Goal: Transaction & Acquisition: Obtain resource

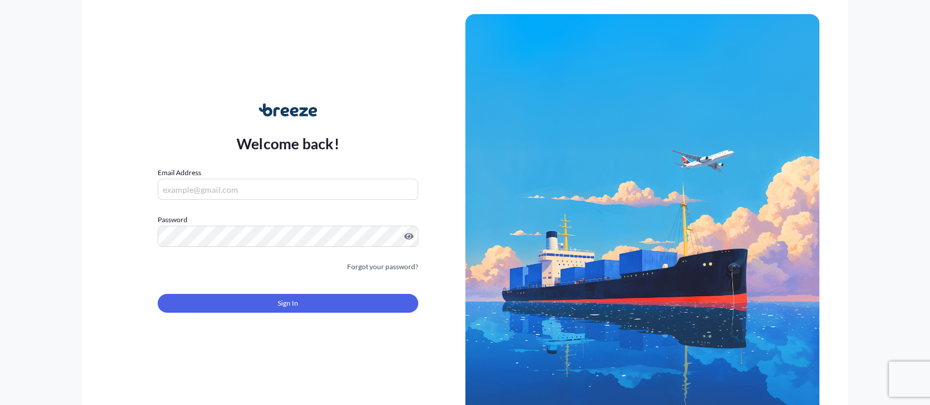
type input "[EMAIL_ADDRESS][DOMAIN_NAME]"
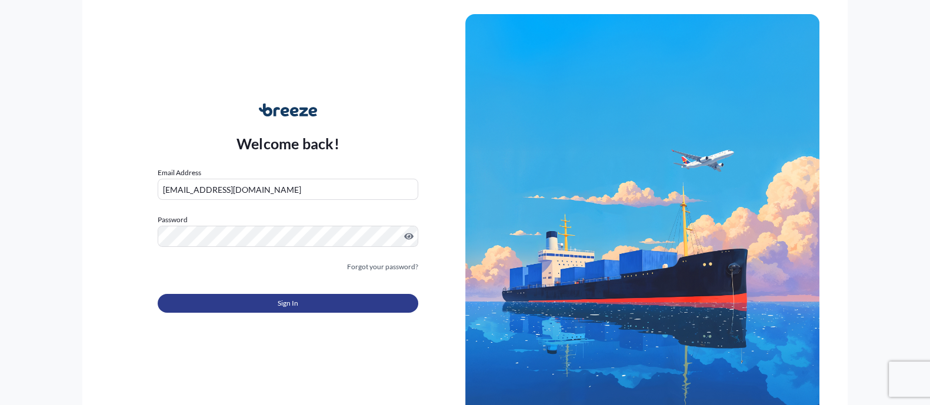
click at [365, 296] on button "Sign In" at bounding box center [288, 303] width 260 height 19
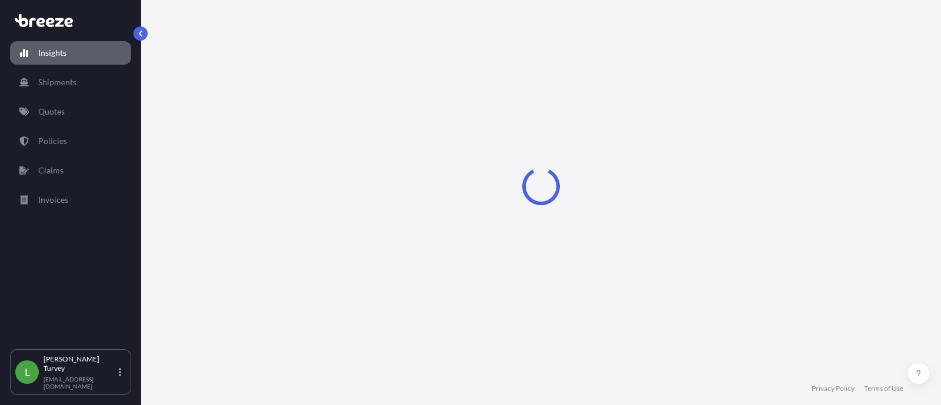
select select "2025"
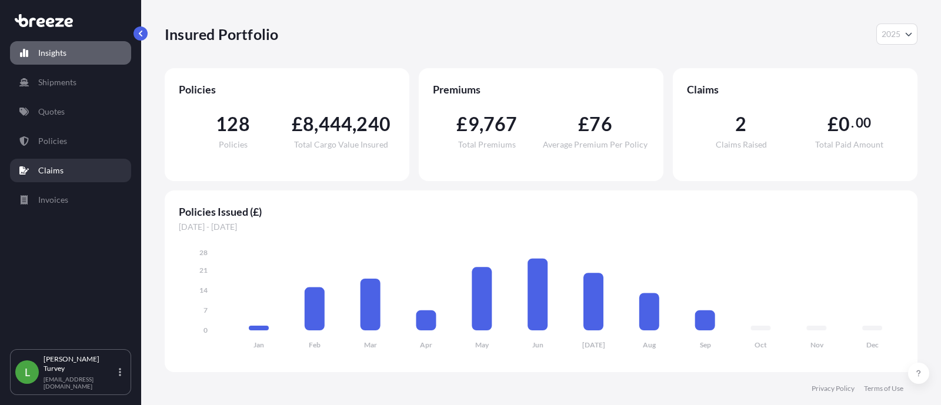
click at [86, 166] on link "Claims" at bounding box center [70, 171] width 121 height 24
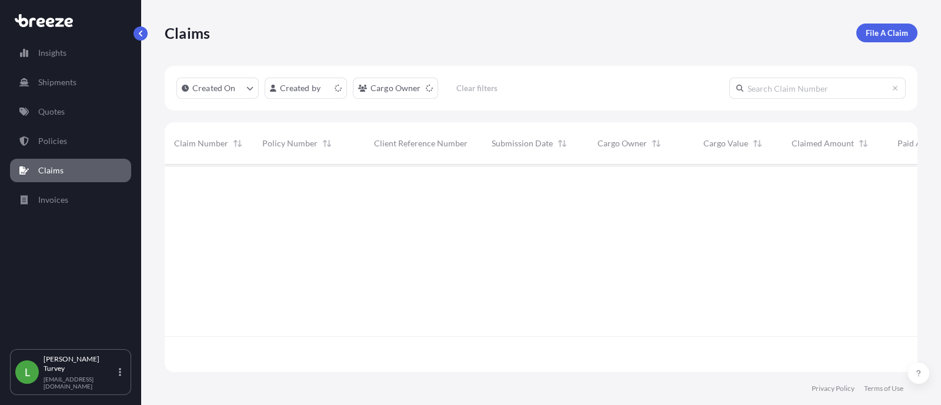
scroll to position [203, 741]
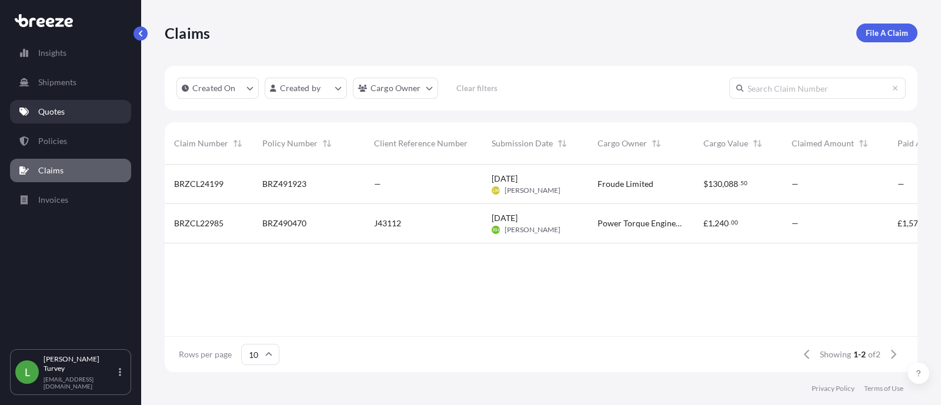
click at [86, 98] on div "Insights Shipments Quotes Policies Claims Invoices" at bounding box center [70, 190] width 121 height 319
click at [69, 104] on link "Quotes" at bounding box center [70, 112] width 121 height 24
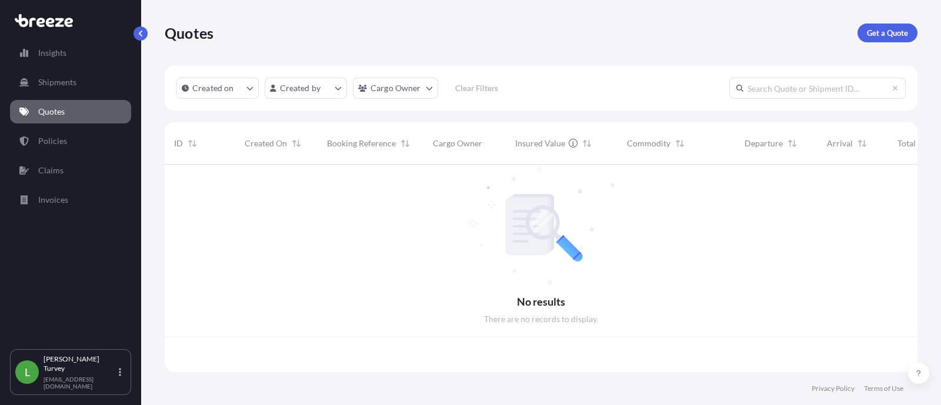
scroll to position [203, 741]
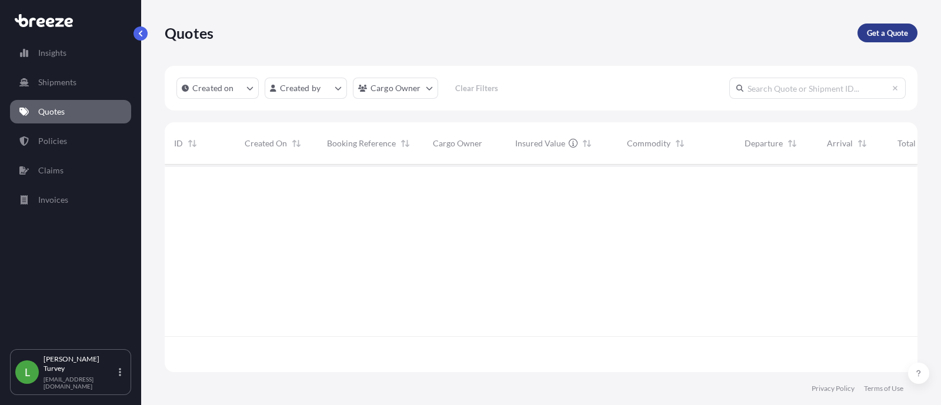
click at [876, 25] on link "Get a Quote" at bounding box center [888, 33] width 60 height 19
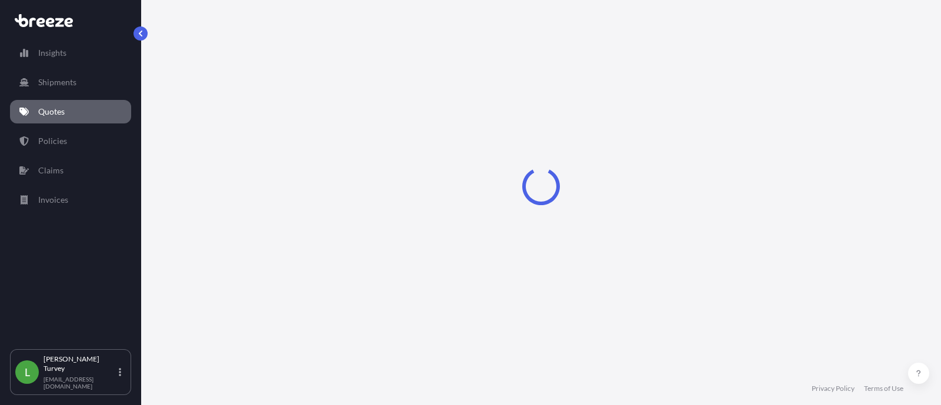
select select "Sea"
select select "1"
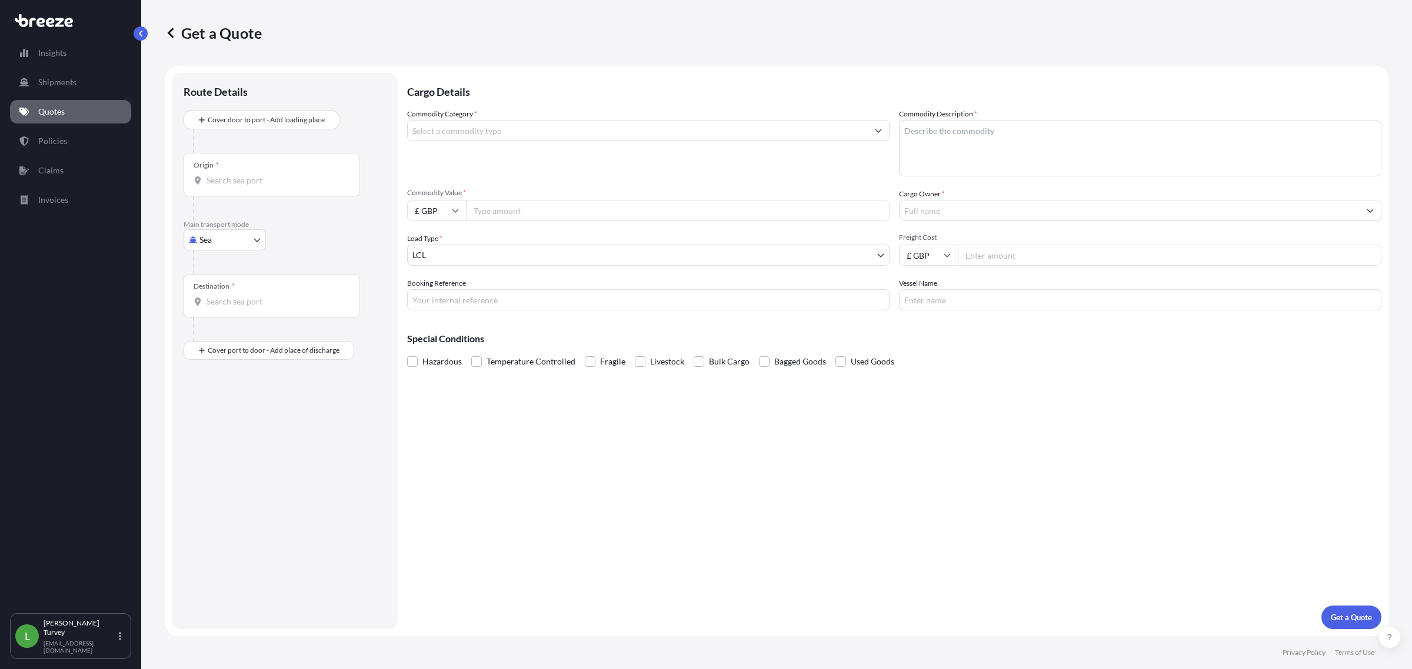
click at [221, 231] on body "Insights Shipments Quotes Policies Claims Invoices L [PERSON_NAME] [EMAIL_ADDRE…" at bounding box center [706, 334] width 1412 height 669
click at [228, 311] on div "Road" at bounding box center [224, 312] width 73 height 21
select select "Road"
click at [234, 134] on div "Origin *" at bounding box center [272, 137] width 176 height 44
click at [234, 137] on input "Origin *" at bounding box center [275, 143] width 139 height 12
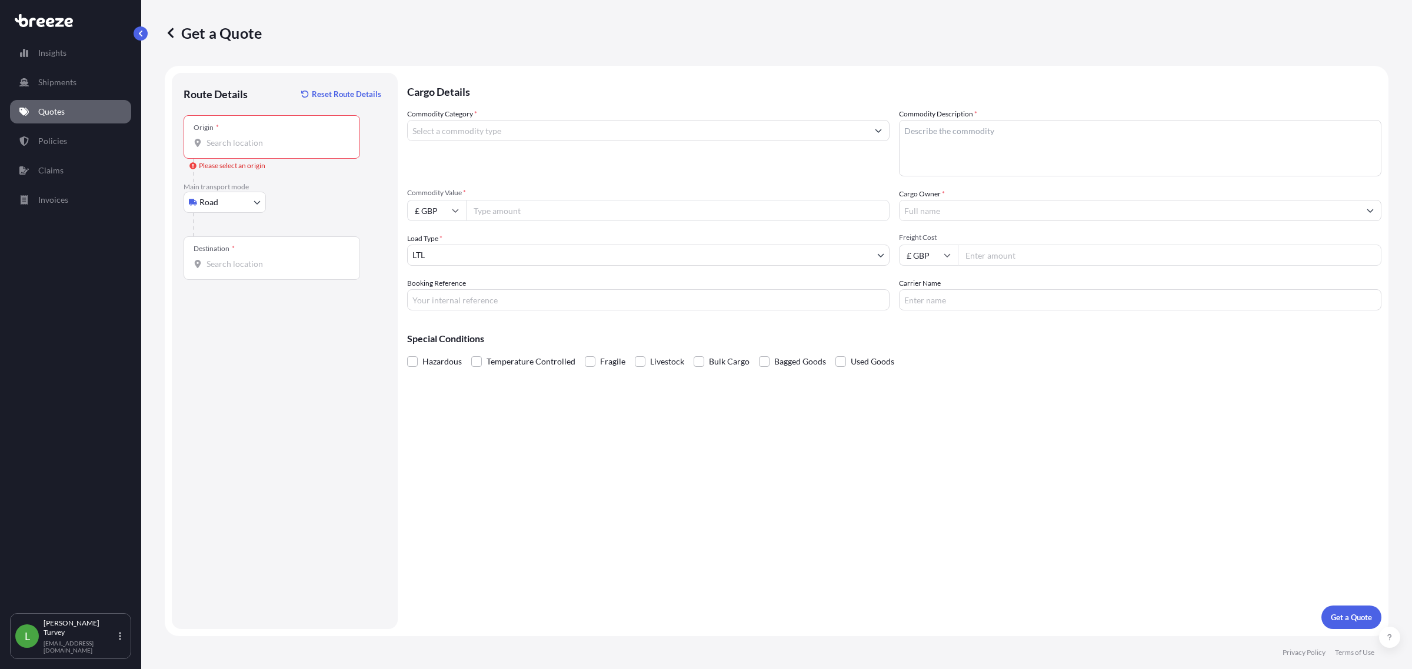
drag, startPoint x: 234, startPoint y: 134, endPoint x: 174, endPoint y: 358, distance: 231.3
click at [174, 365] on div "Route Details Reset Route Details Place of loading Road Road Rail Origin * Plea…" at bounding box center [285, 351] width 226 height 556
click at [221, 142] on input "Origin * Please select an origin" at bounding box center [275, 143] width 139 height 12
paste input "Saint Crepin Ibouvillers"
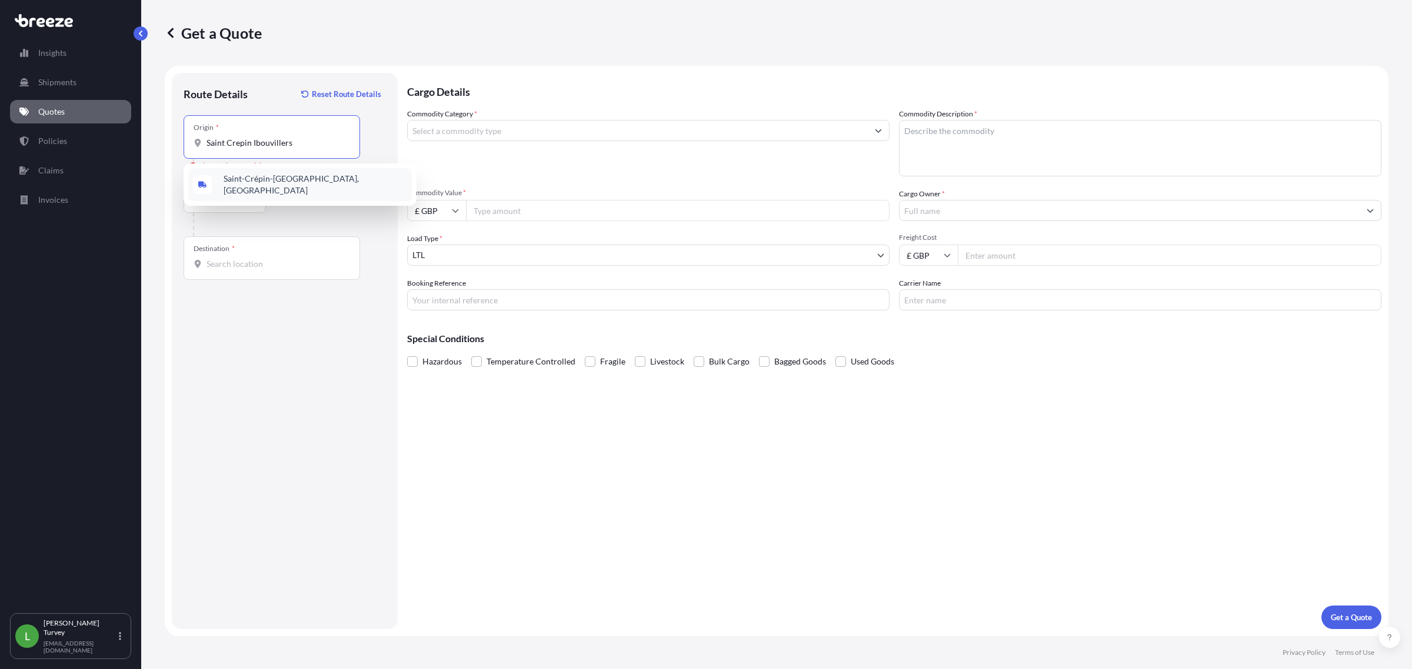
click at [265, 184] on span "Saint-Crépin-[GEOGRAPHIC_DATA], [GEOGRAPHIC_DATA]" at bounding box center [316, 185] width 184 height 24
type input "Saint-Crépin-[GEOGRAPHIC_DATA], [GEOGRAPHIC_DATA]"
click at [239, 259] on input "Destination *" at bounding box center [275, 264] width 139 height 12
drag, startPoint x: 339, startPoint y: 133, endPoint x: 216, endPoint y: 153, distance: 125.1
click at [216, 153] on div "Origin * [GEOGRAPHIC_DATA]-[GEOGRAPHIC_DATA], [GEOGRAPHIC_DATA]" at bounding box center [272, 137] width 176 height 44
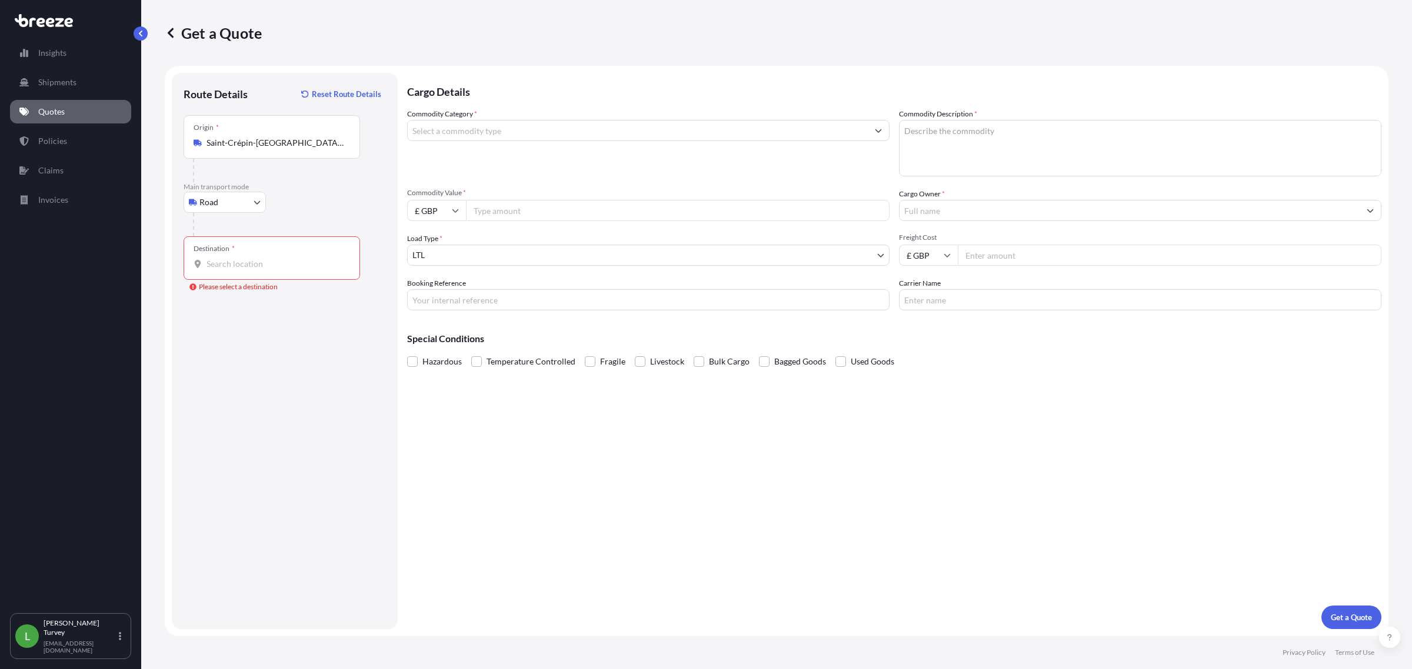
click at [339, 202] on div "Road Sea Air Road Rail" at bounding box center [285, 202] width 202 height 21
click at [309, 155] on div "Origin * [GEOGRAPHIC_DATA]-[GEOGRAPHIC_DATA], [GEOGRAPHIC_DATA]" at bounding box center [272, 137] width 176 height 44
click at [309, 149] on input "Saint-Crépin-[GEOGRAPHIC_DATA], [GEOGRAPHIC_DATA]" at bounding box center [275, 143] width 139 height 12
type input "Saint-Crépin-[GEOGRAPHIC_DATA], [GEOGRAPHIC_DATA]"
click at [250, 251] on div "Destination *" at bounding box center [272, 258] width 176 height 44
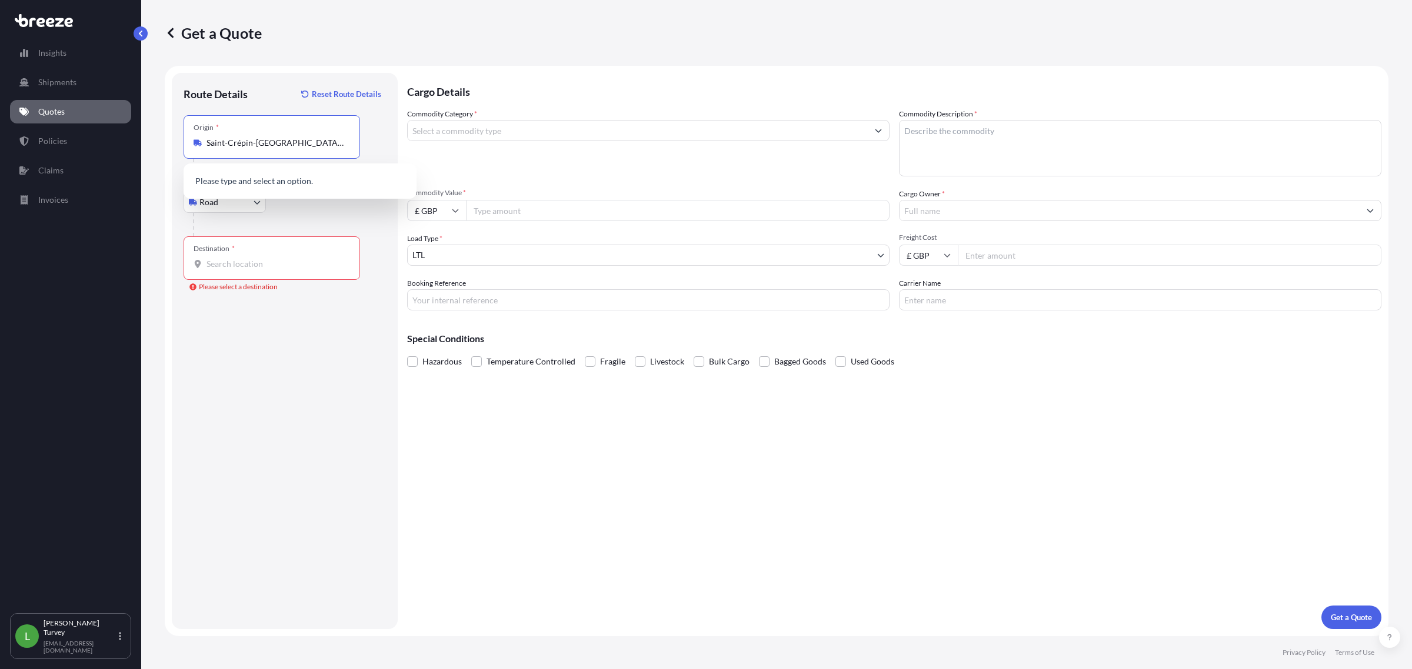
click at [250, 258] on input "Destination * Please select a destination" at bounding box center [275, 264] width 139 height 12
paste input "Saint-Crépin-[GEOGRAPHIC_DATA], [GEOGRAPHIC_DATA]"
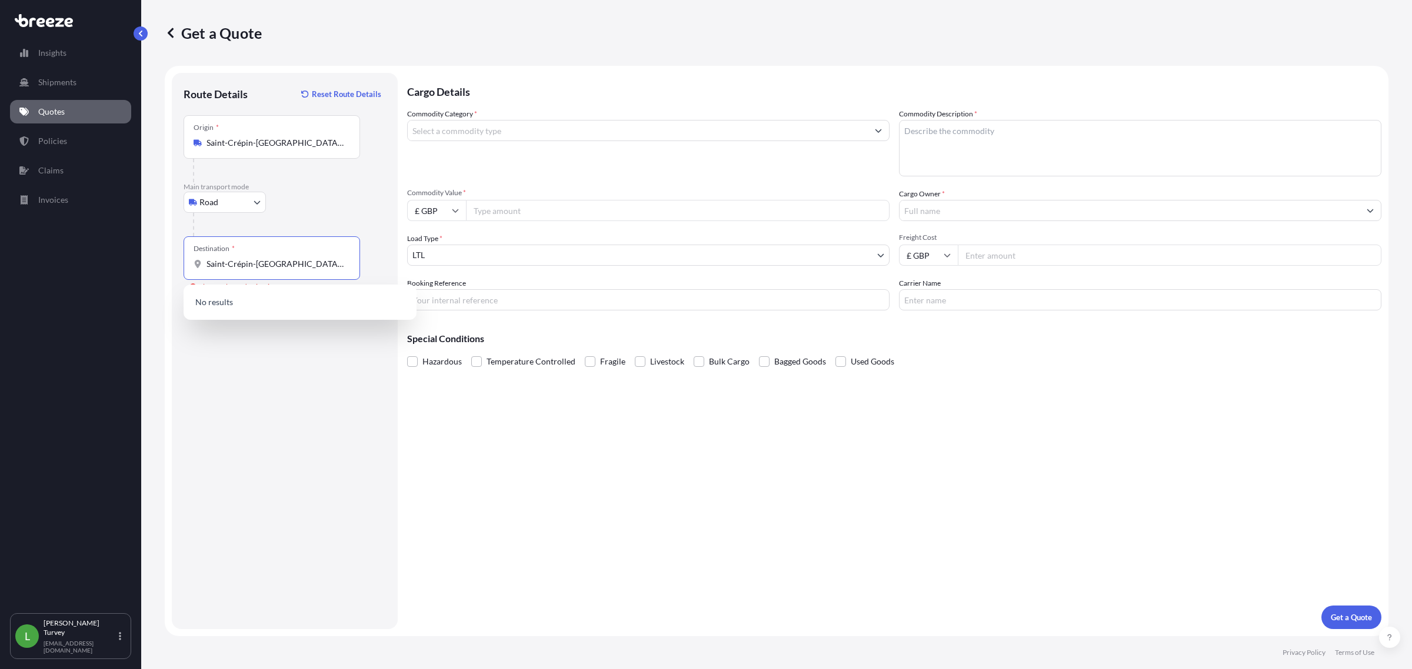
type input "Saint-Crépin-[GEOGRAPHIC_DATA], [GEOGRAPHIC_DATA]"
click at [255, 342] on div "Route Details Reset Route Details Place of loading Road Road Rail Origin * [GEO…" at bounding box center [285, 351] width 202 height 533
click at [283, 305] on div "Route Details Reset Route Details Place of loading Road Road Rail Origin * [GEO…" at bounding box center [285, 351] width 202 height 533
click at [341, 265] on input "Saint-Crépin-[GEOGRAPHIC_DATA], [GEOGRAPHIC_DATA]" at bounding box center [275, 264] width 139 height 12
click at [319, 294] on div "Saint-Crépin-[GEOGRAPHIC_DATA], [GEOGRAPHIC_DATA]" at bounding box center [300, 305] width 224 height 33
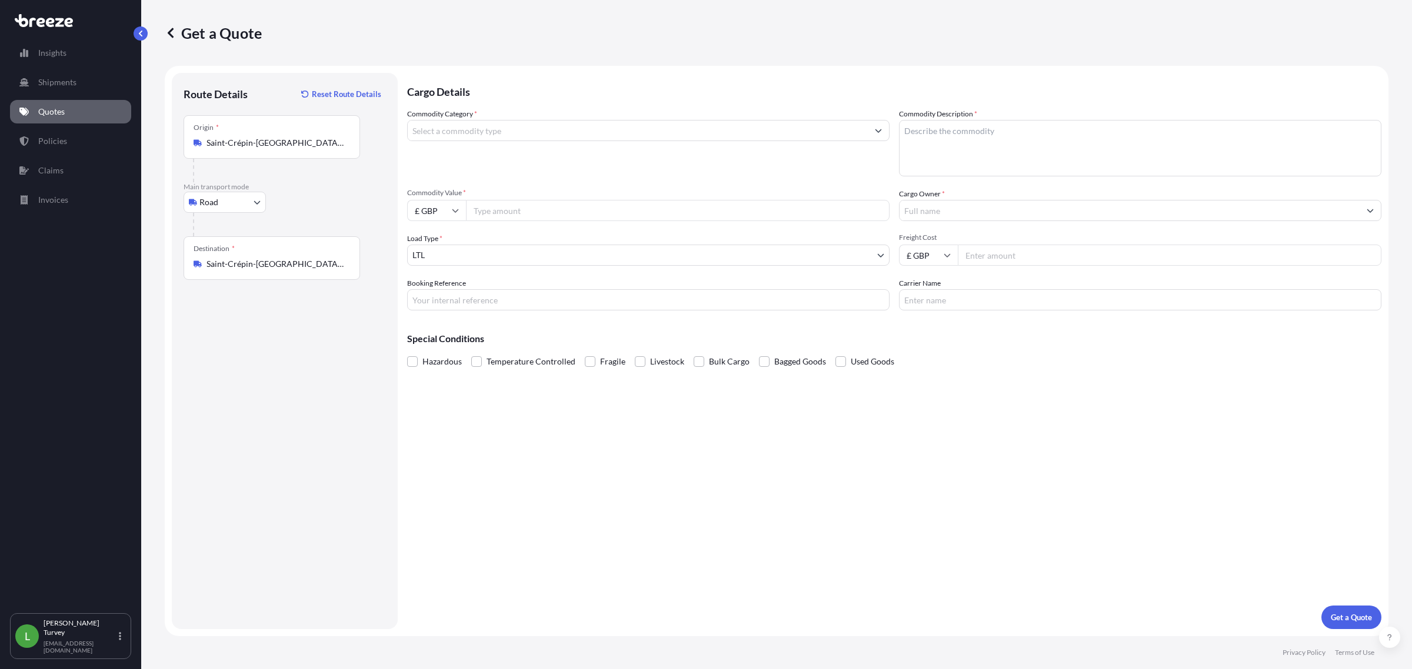
click at [305, 130] on div "Origin * [GEOGRAPHIC_DATA]-[GEOGRAPHIC_DATA], [GEOGRAPHIC_DATA]" at bounding box center [272, 137] width 176 height 44
click at [305, 137] on input "Saint-Crépin-[GEOGRAPHIC_DATA], [GEOGRAPHIC_DATA]" at bounding box center [275, 143] width 139 height 12
paste input "[STREET_ADDRESS]"
drag, startPoint x: 271, startPoint y: 142, endPoint x: 108, endPoint y: 138, distance: 163.6
click at [113, 139] on div "Insights Shipments Quotes Policies Claims Invoices L [PERSON_NAME] [EMAIL_ADDRE…" at bounding box center [706, 334] width 1412 height 669
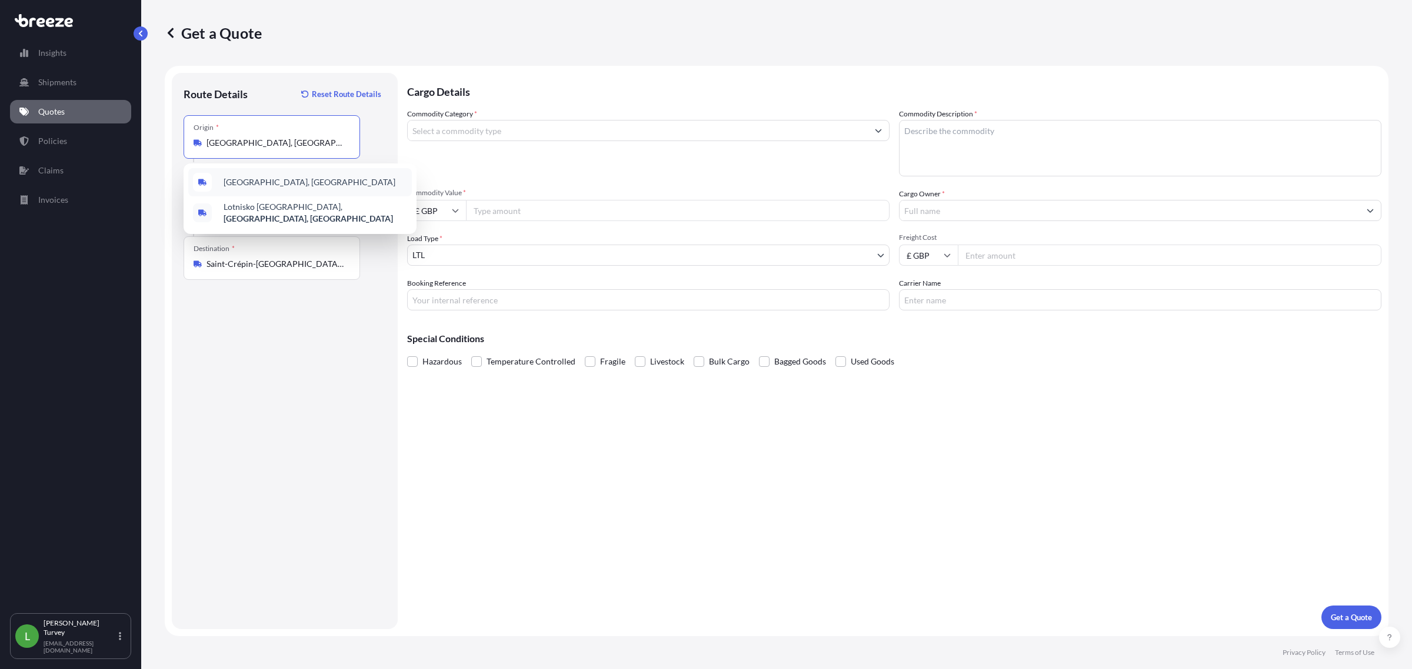
click at [329, 180] on div "[GEOGRAPHIC_DATA], [GEOGRAPHIC_DATA]" at bounding box center [300, 182] width 224 height 28
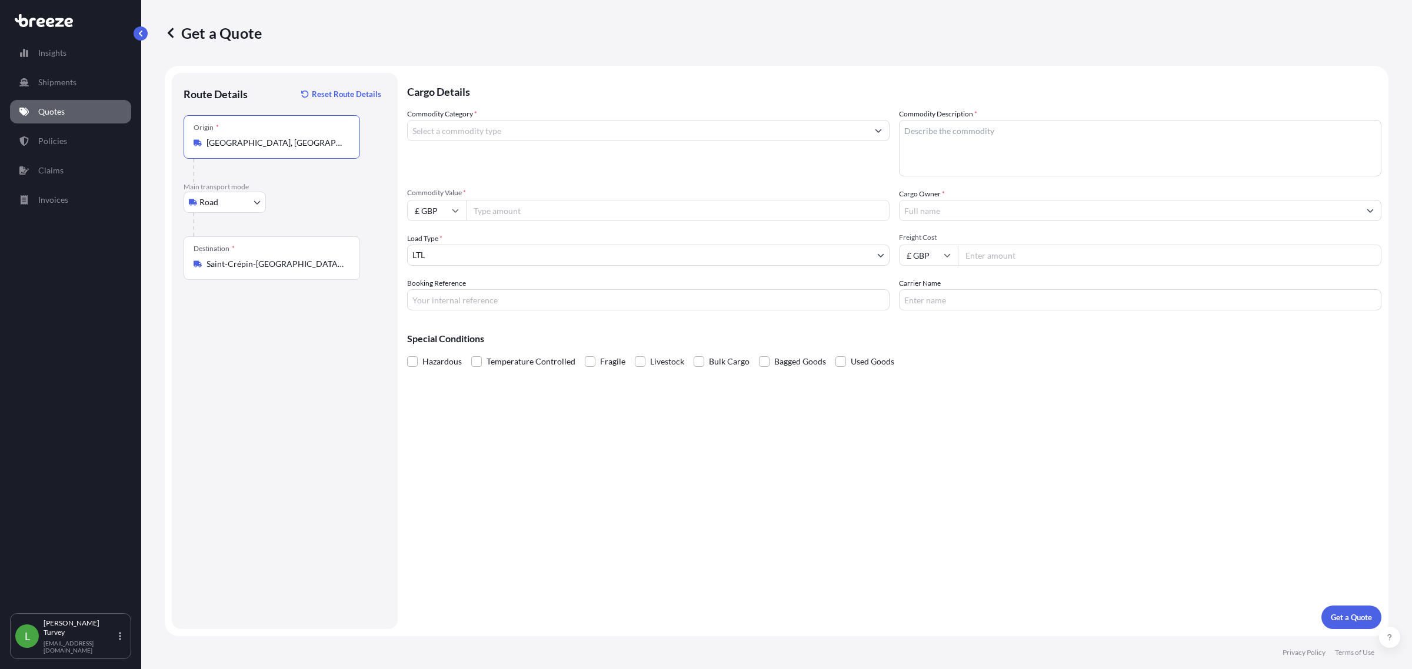
type input "[GEOGRAPHIC_DATA], [GEOGRAPHIC_DATA]"
click at [500, 109] on div "Commodity Category *" at bounding box center [648, 142] width 482 height 68
click at [515, 112] on div "Commodity Category *" at bounding box center [648, 142] width 482 height 68
click at [515, 118] on div "Commodity Category *" at bounding box center [648, 142] width 482 height 68
click at [929, 143] on textarea "Commodity Description *" at bounding box center [1140, 148] width 482 height 56
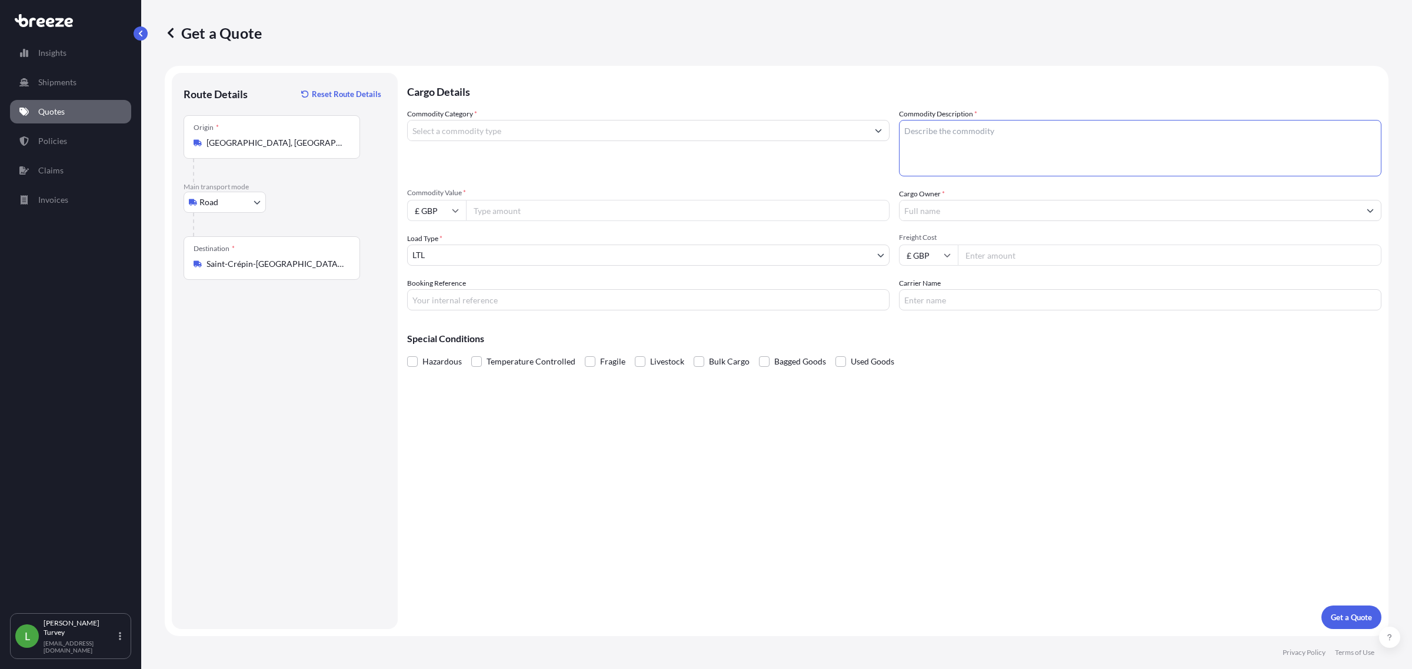
paste textarea "Drainage channel"
type textarea "Drainage channel"
click at [929, 259] on input "Freight Cost" at bounding box center [1170, 255] width 424 height 21
paste input "296537"
type input "296537"
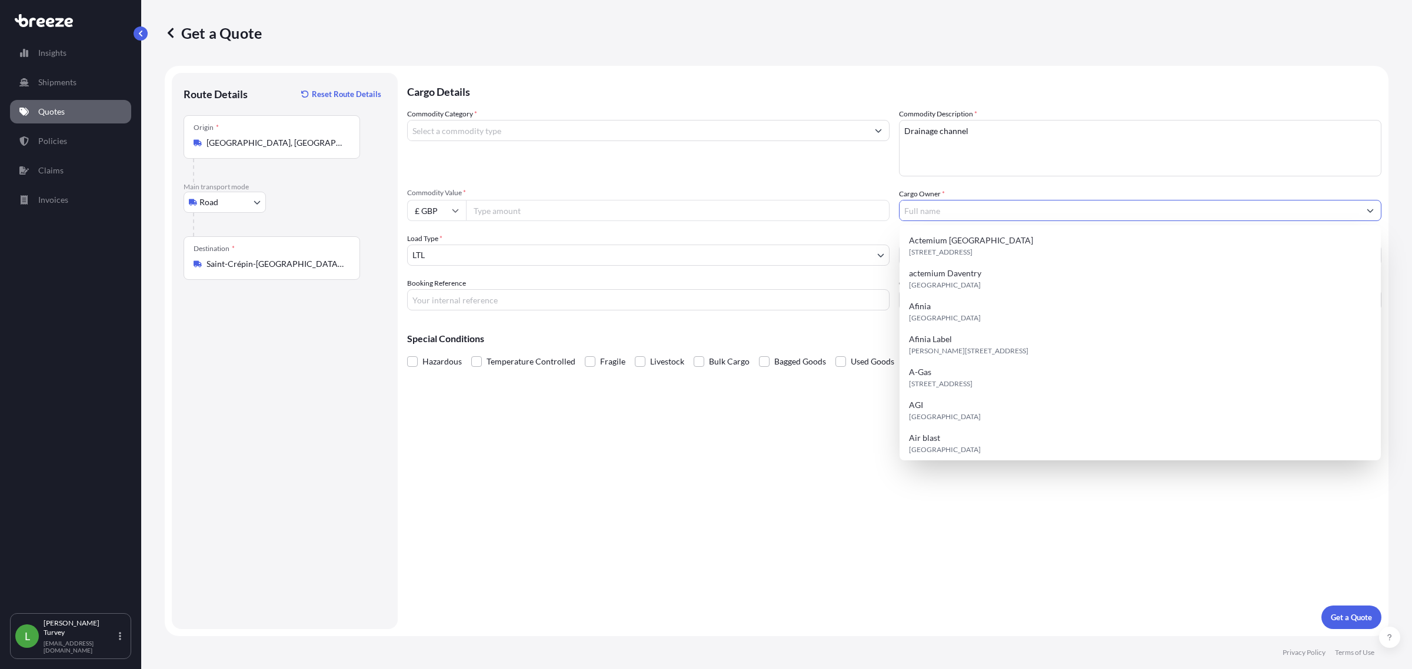
click at [929, 207] on input "Cargo Owner *" at bounding box center [1129, 210] width 460 height 21
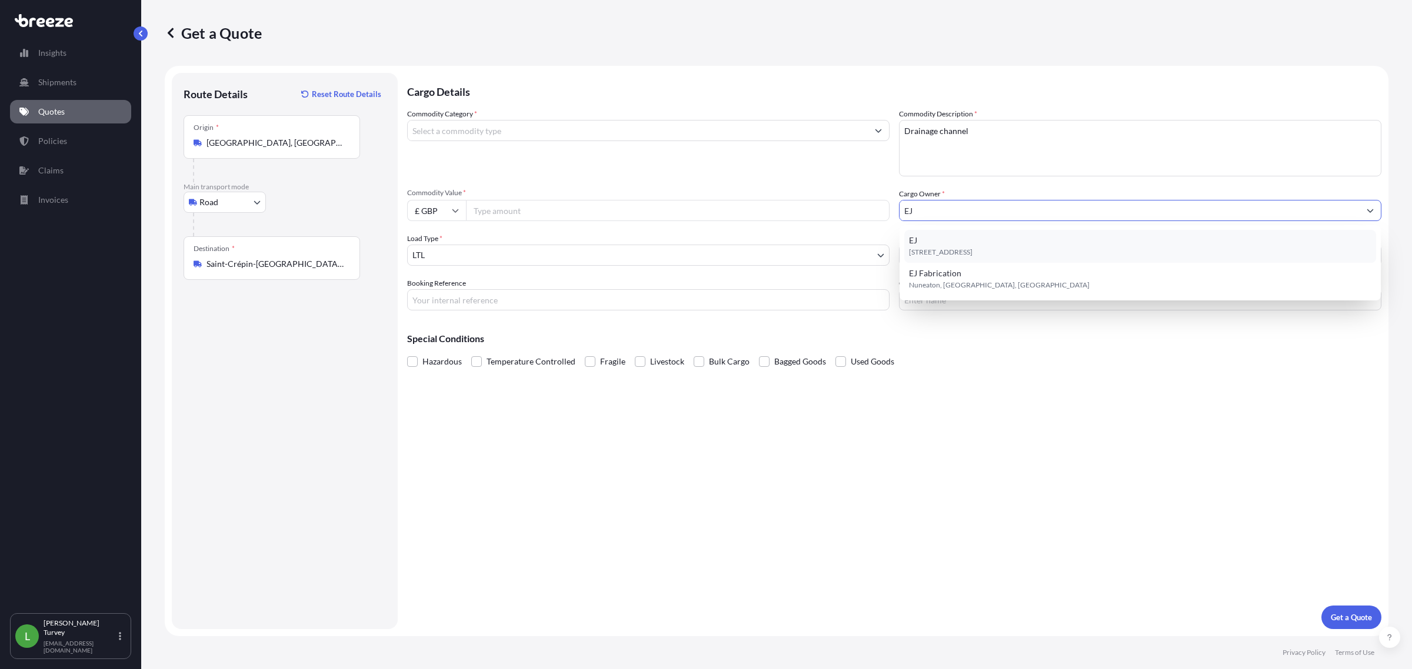
click at [929, 240] on div "[STREET_ADDRESS]" at bounding box center [1140, 246] width 472 height 33
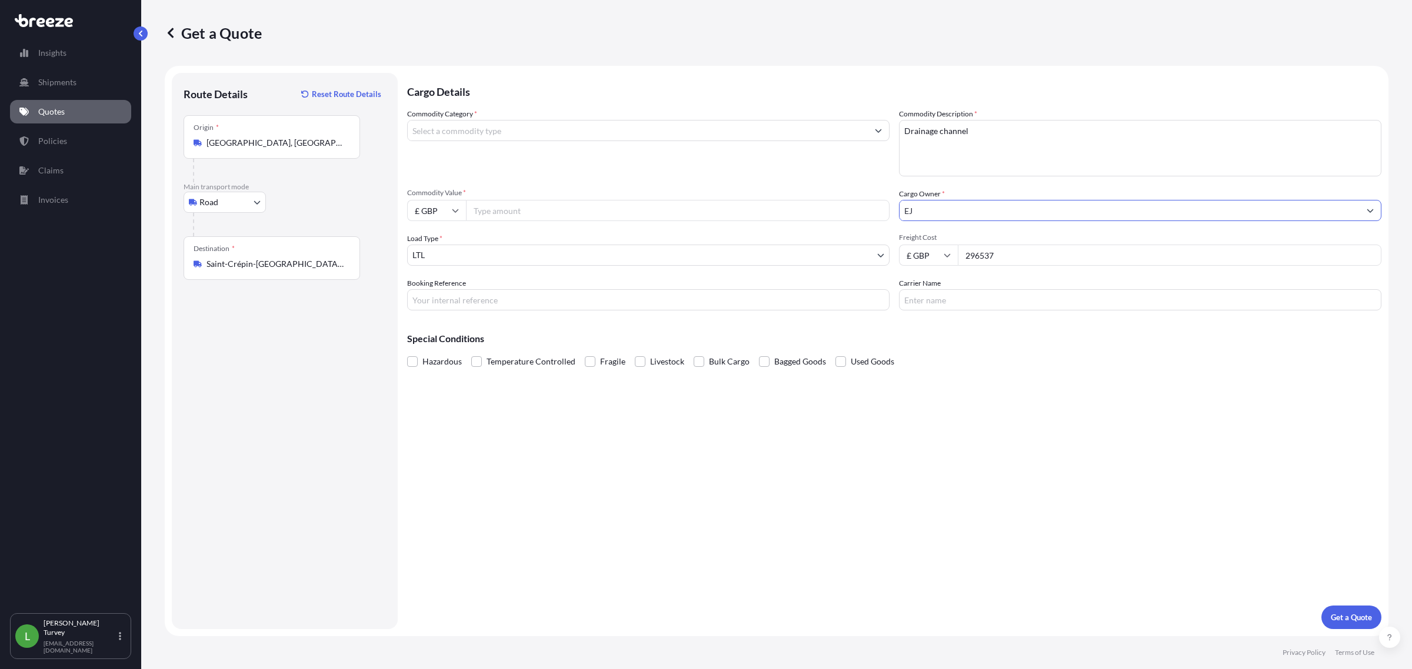
type input "EJ"
click at [929, 285] on div "Carrier Name" at bounding box center [1140, 294] width 482 height 33
click at [929, 300] on input "Carrier Name" at bounding box center [1140, 299] width 482 height 21
click at [684, 315] on div "Cargo Details Commodity Category * Commodity Description * Drainage channel Com…" at bounding box center [894, 351] width 974 height 556
drag, startPoint x: 681, startPoint y: 309, endPoint x: 671, endPoint y: 309, distance: 10.0
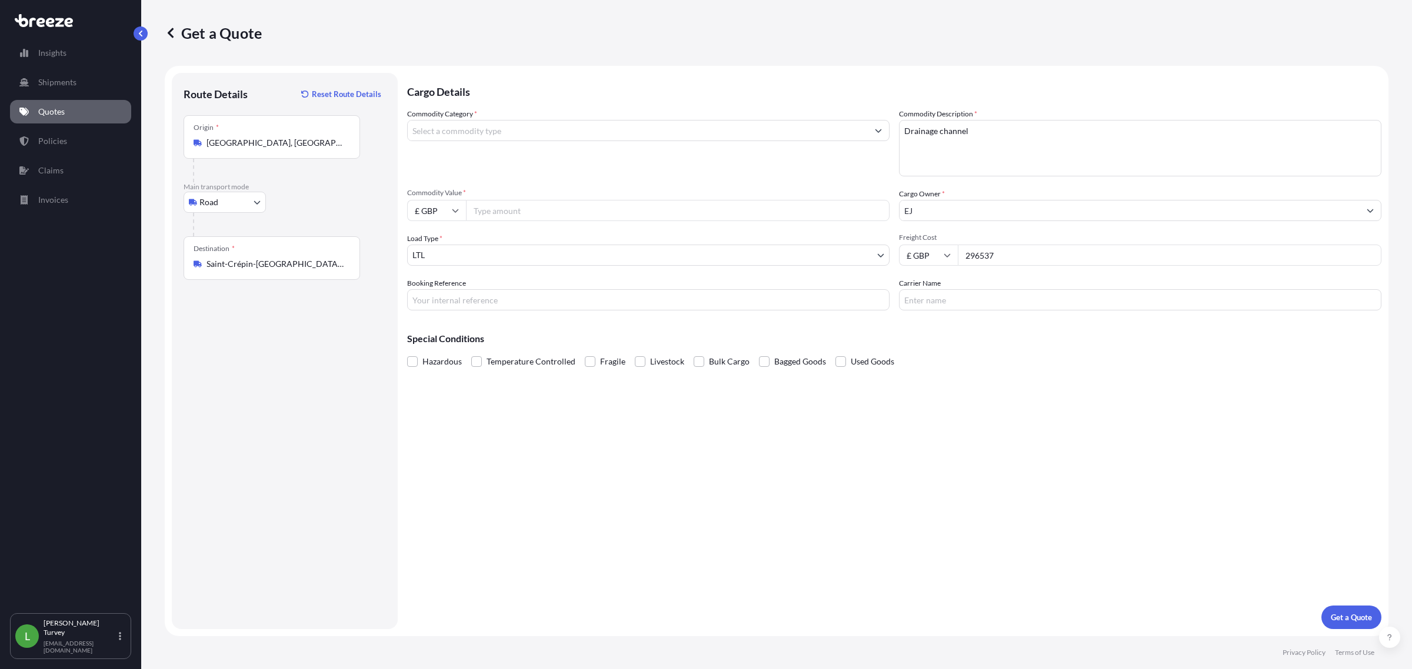
click at [681, 309] on input "Booking Reference" at bounding box center [648, 299] width 482 height 21
click at [459, 405] on div "Cargo Details Commodity Category * Commodity Description * Drainage channel Com…" at bounding box center [894, 351] width 974 height 556
click at [524, 213] on input "Commodity Value *" at bounding box center [678, 210] width 424 height 21
paste input "2625"
type input "2625"
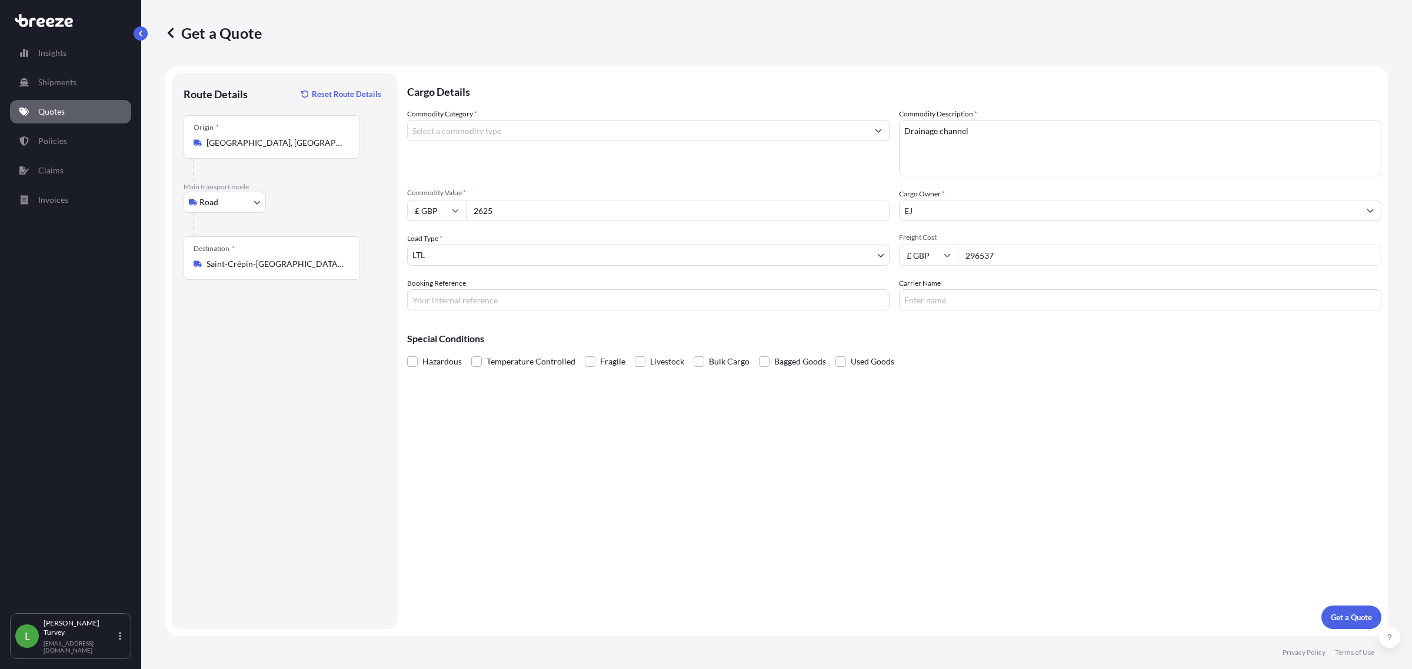
click at [533, 155] on div "Commodity Category *" at bounding box center [648, 142] width 482 height 68
click at [519, 122] on input "Commodity Category *" at bounding box center [638, 130] width 460 height 21
click at [468, 127] on input "Commodity Category *" at bounding box center [638, 130] width 460 height 21
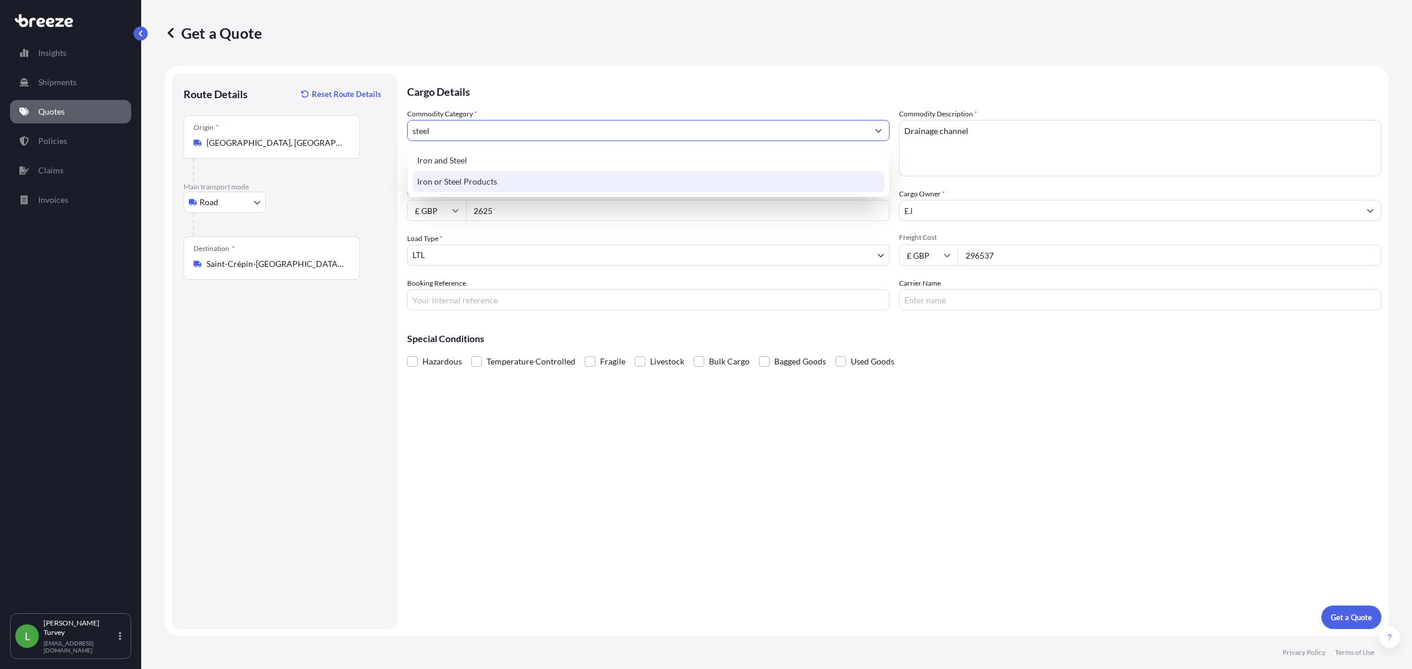
click at [665, 183] on div "Iron or Steel Products" at bounding box center [648, 181] width 472 height 21
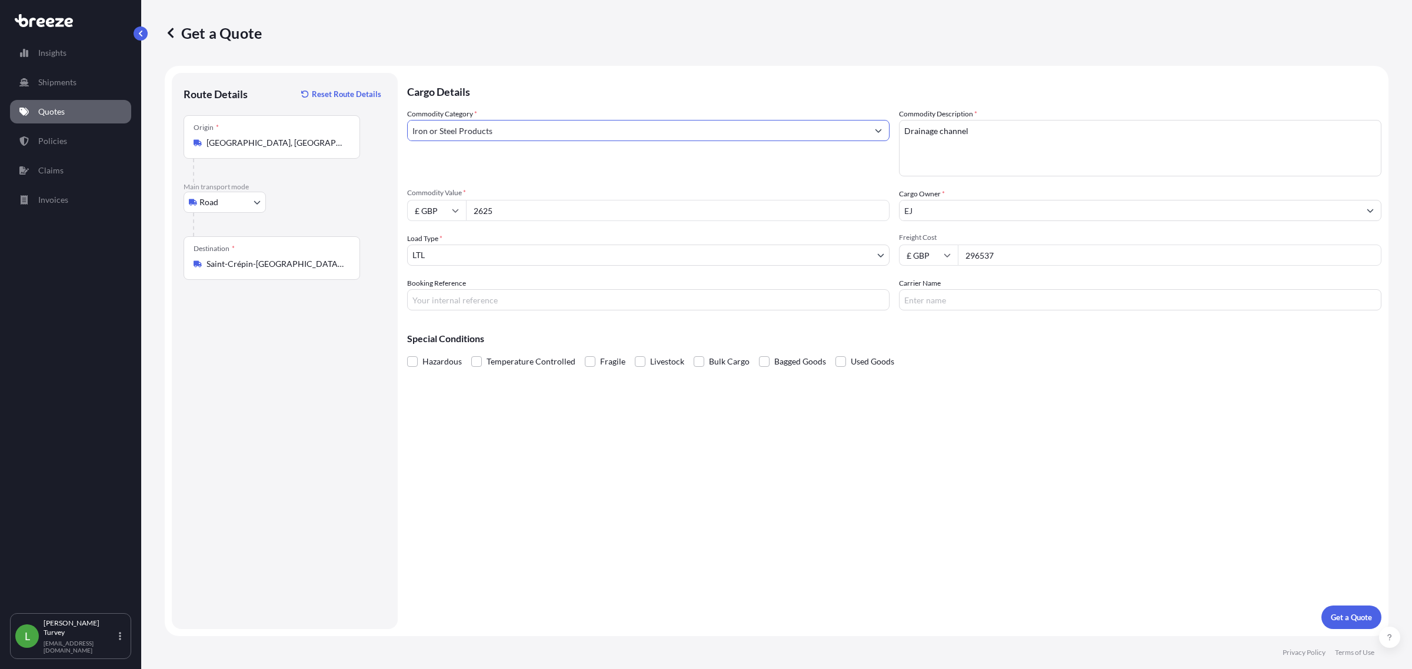
type input "Iron or Steel Products"
click at [929, 380] on div "Cargo Details Commodity Category * Iron or Steel Products Commodity Description…" at bounding box center [894, 351] width 974 height 556
click at [929, 405] on p "Get a Quote" at bounding box center [1351, 618] width 41 height 12
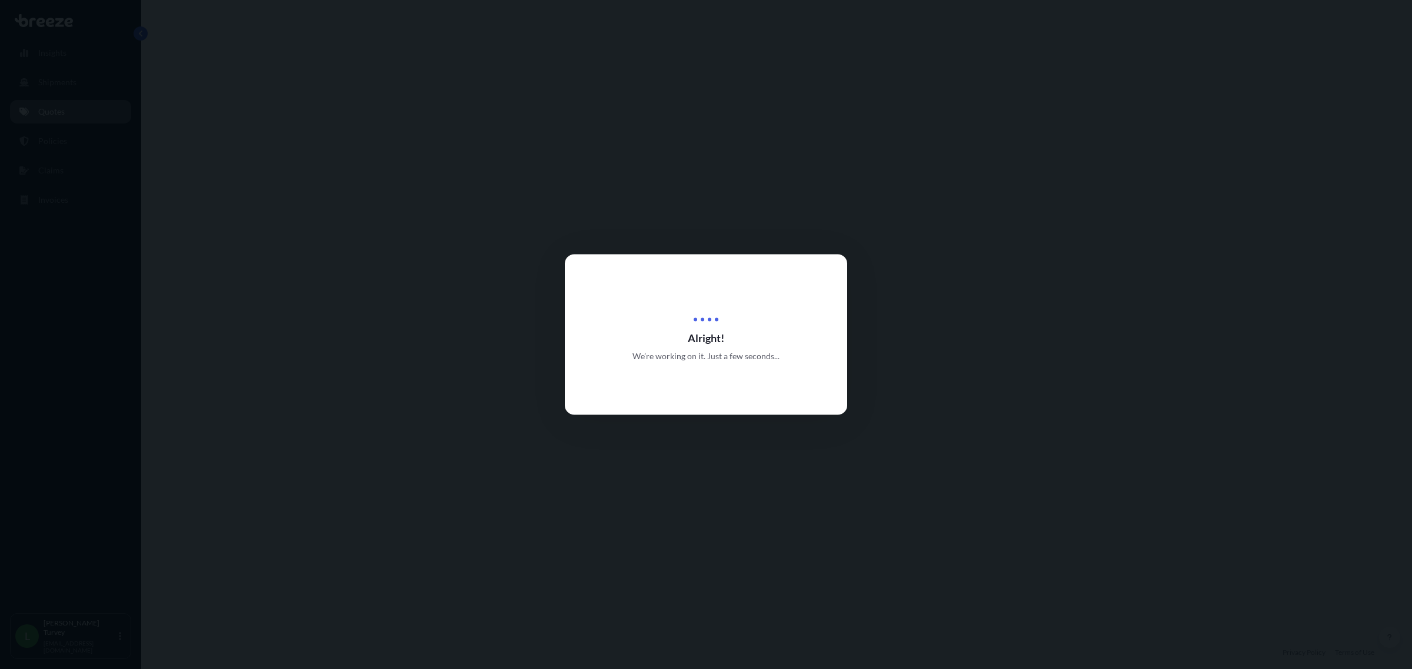
select select "Road"
select select "1"
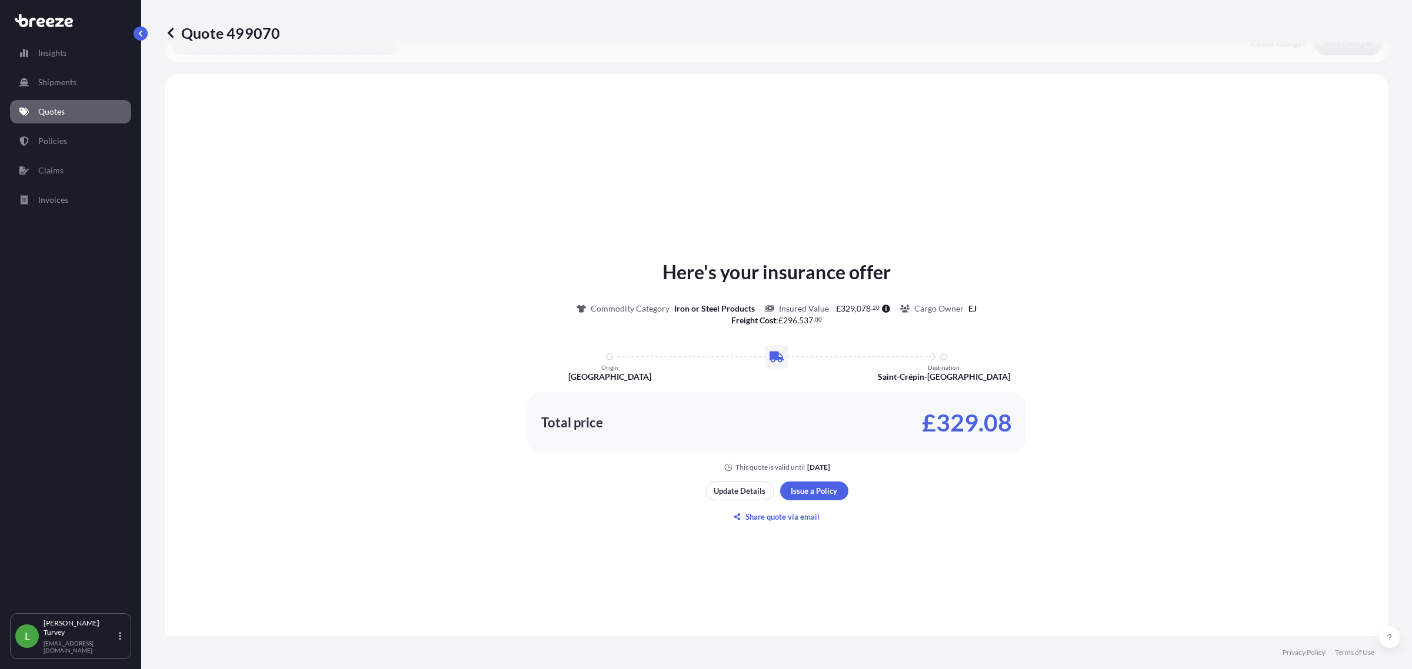
scroll to position [354, 0]
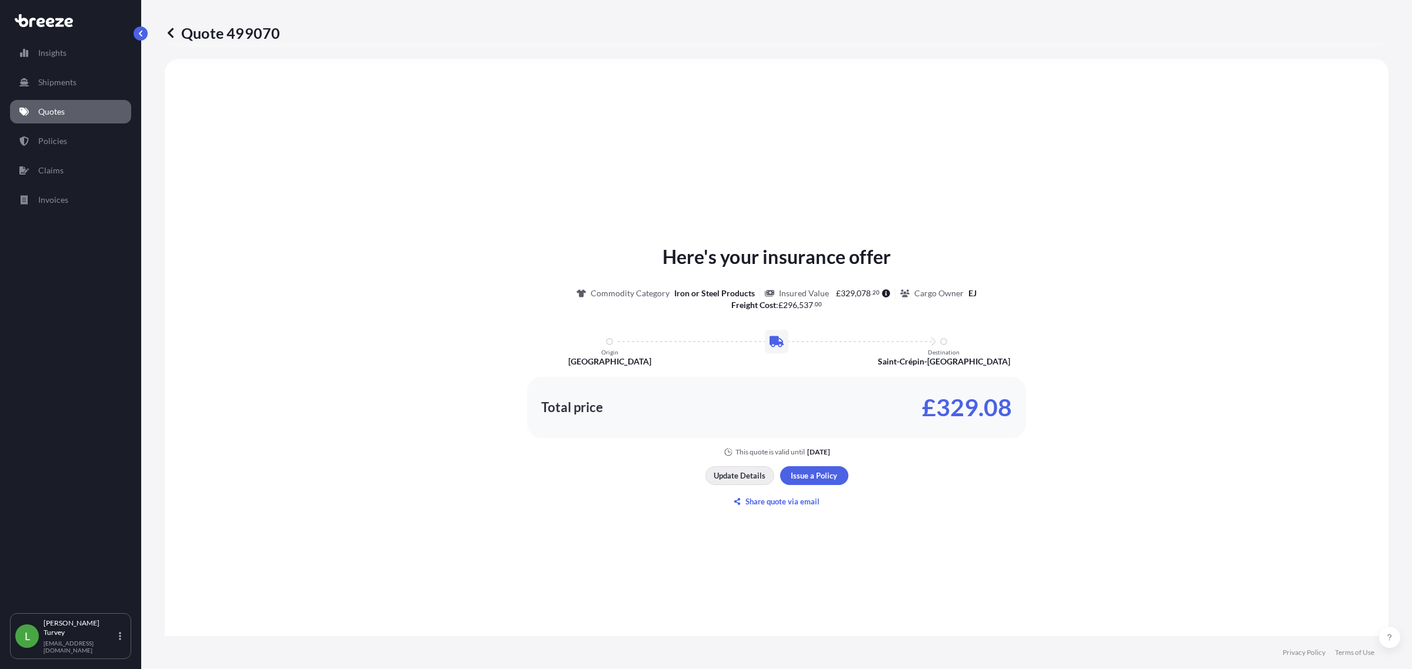
click at [743, 405] on button "Update Details" at bounding box center [739, 475] width 69 height 19
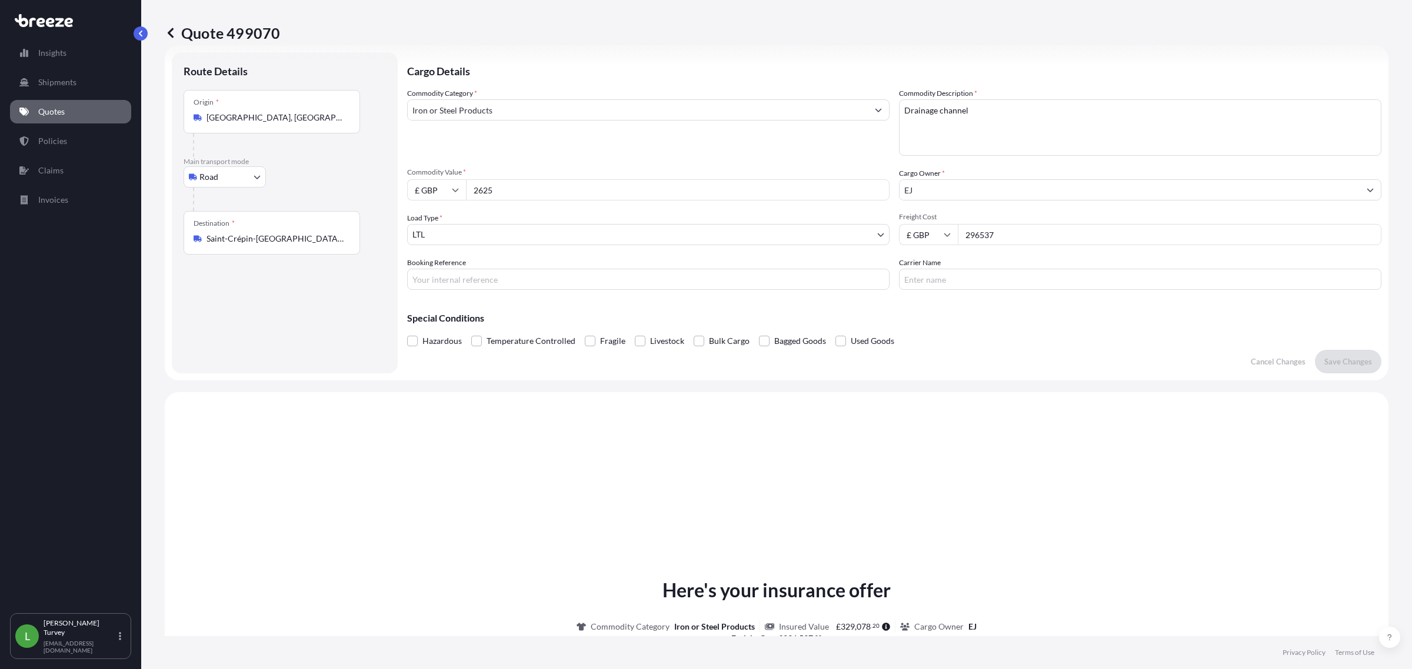
scroll to position [19, 0]
drag, startPoint x: 1068, startPoint y: 236, endPoint x: 912, endPoint y: 264, distance: 157.6
click at [912, 264] on div "Commodity Category * Iron or Steel Products Commodity Description * Drainage ch…" at bounding box center [894, 190] width 974 height 202
paste input "625"
type input "2625"
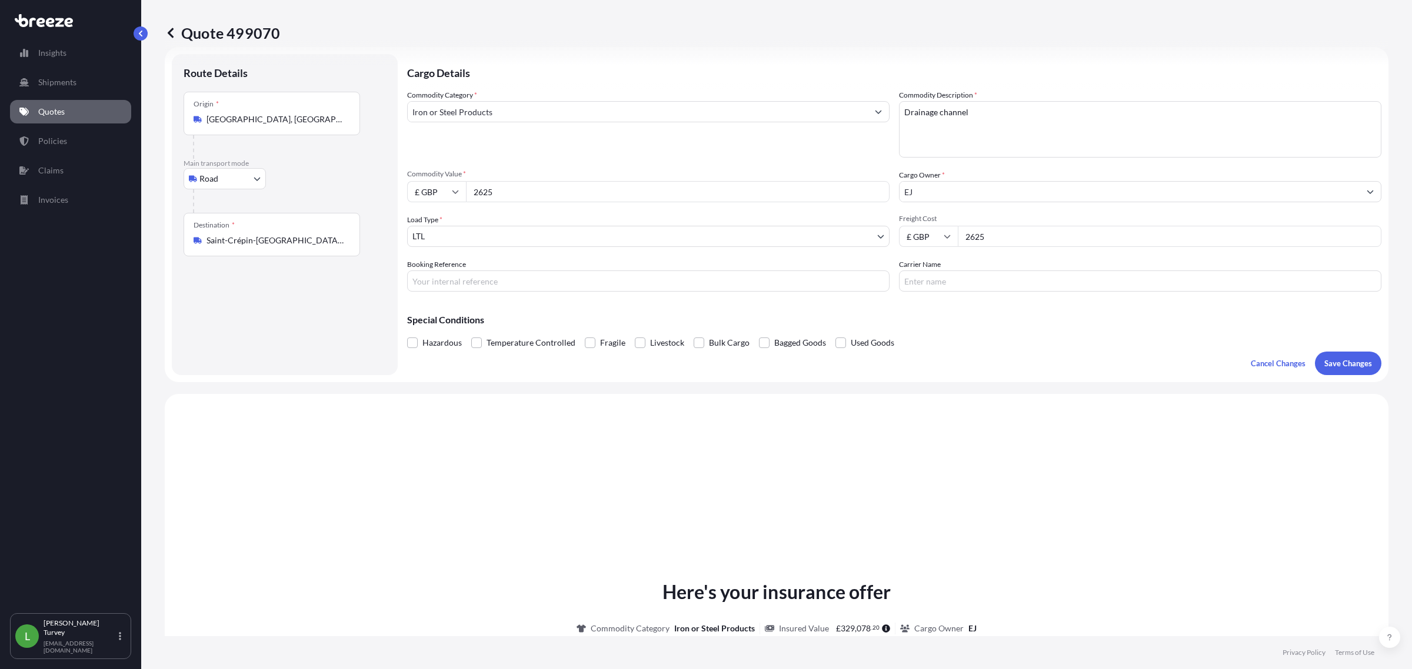
click at [929, 319] on p "Special Conditions" at bounding box center [894, 319] width 974 height 9
drag, startPoint x: 618, startPoint y: 202, endPoint x: 546, endPoint y: 209, distance: 72.2
click at [546, 209] on div "Commodity Category * Iron or Steel Products Commodity Description * Drainage ch…" at bounding box center [894, 190] width 974 height 202
drag, startPoint x: 546, startPoint y: 197, endPoint x: 366, endPoint y: 213, distance: 180.7
click at [366, 213] on form "Route Details Place of loading Road Road Rail Origin * [GEOGRAPHIC_DATA], [GEOG…" at bounding box center [776, 214] width 1223 height 335
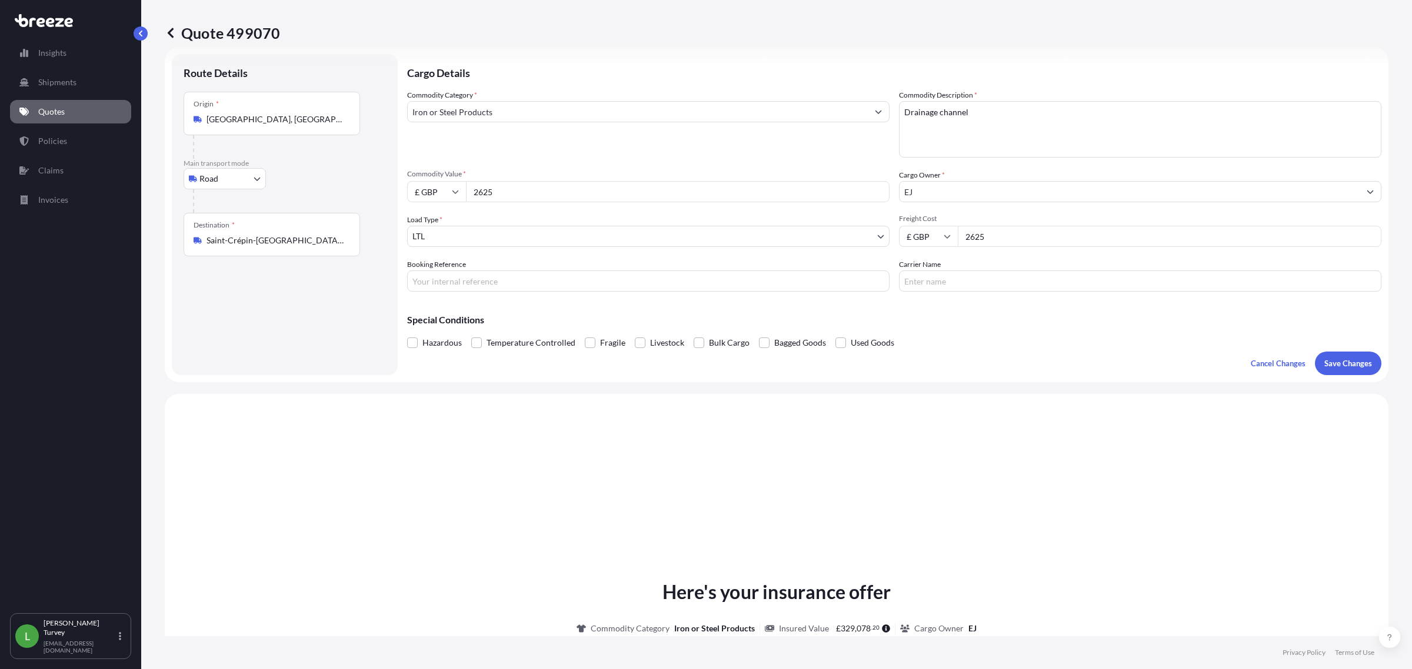
paste input "96537"
type input "296537"
click at [555, 375] on form "Route Details Place of loading Road Road Rail Origin * [GEOGRAPHIC_DATA], [GEOG…" at bounding box center [776, 214] width 1223 height 335
click at [929, 366] on p "Save Changes" at bounding box center [1348, 364] width 48 height 12
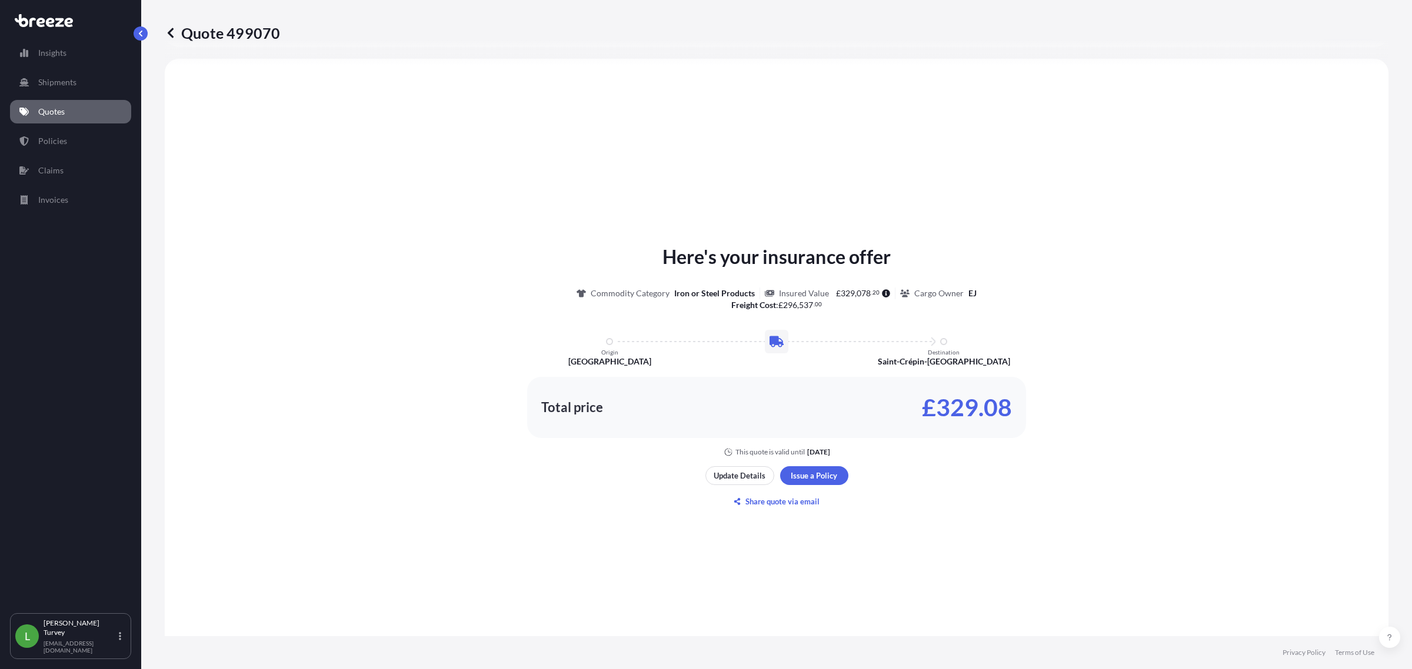
select select "Road"
select select "1"
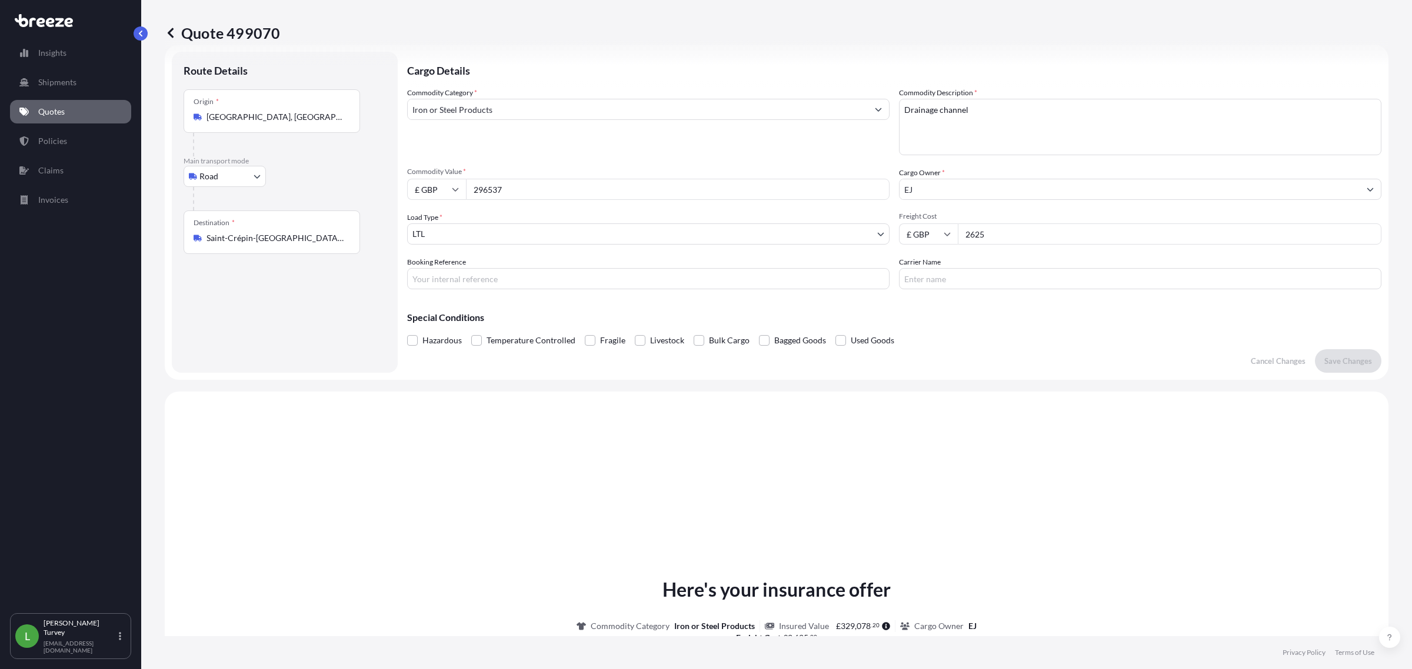
scroll to position [0, 0]
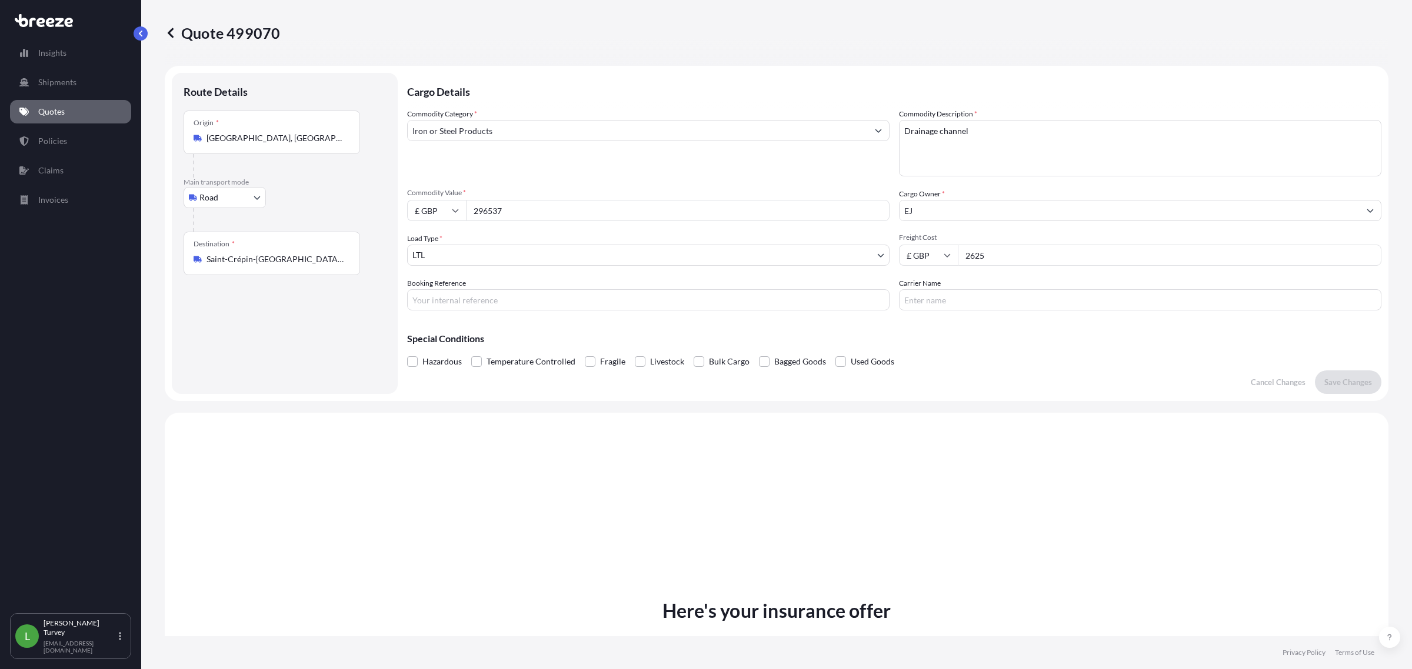
click at [677, 209] on input "296537" at bounding box center [678, 210] width 424 height 21
type input "29653.7"
click at [929, 374] on button "Save Changes" at bounding box center [1348, 383] width 66 height 24
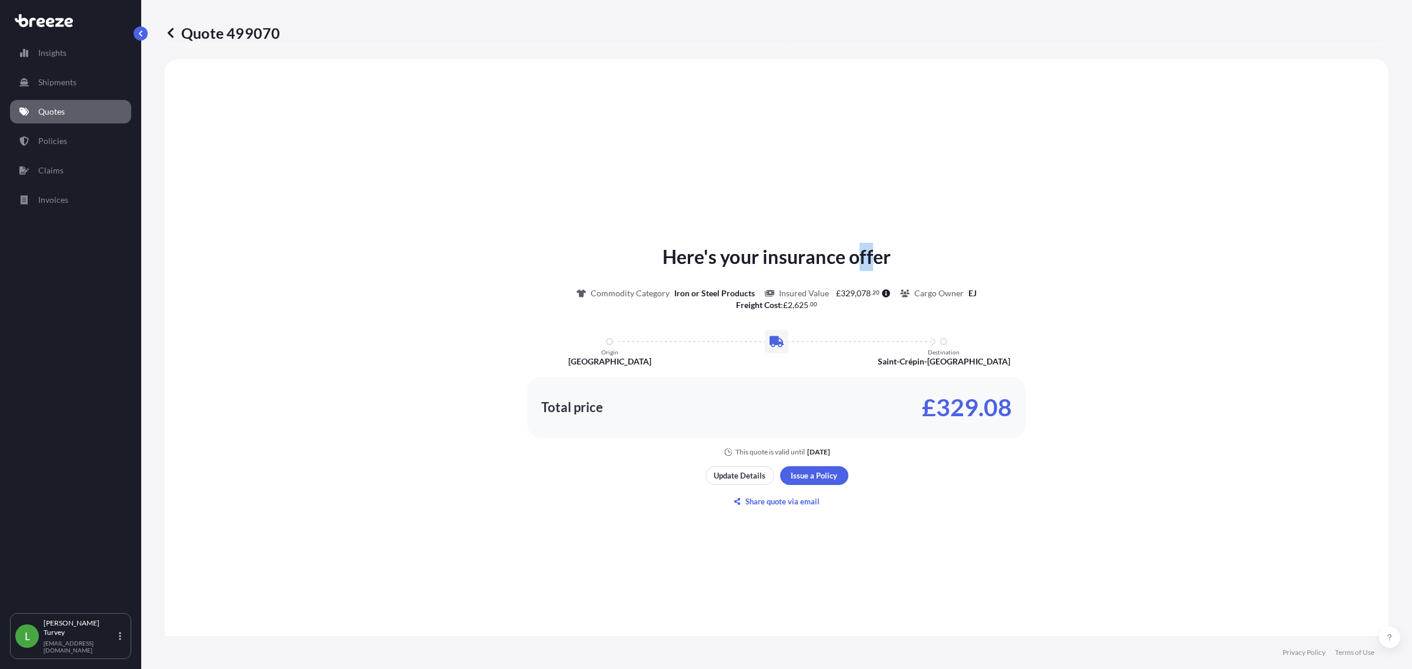
select select "Road"
select select "1"
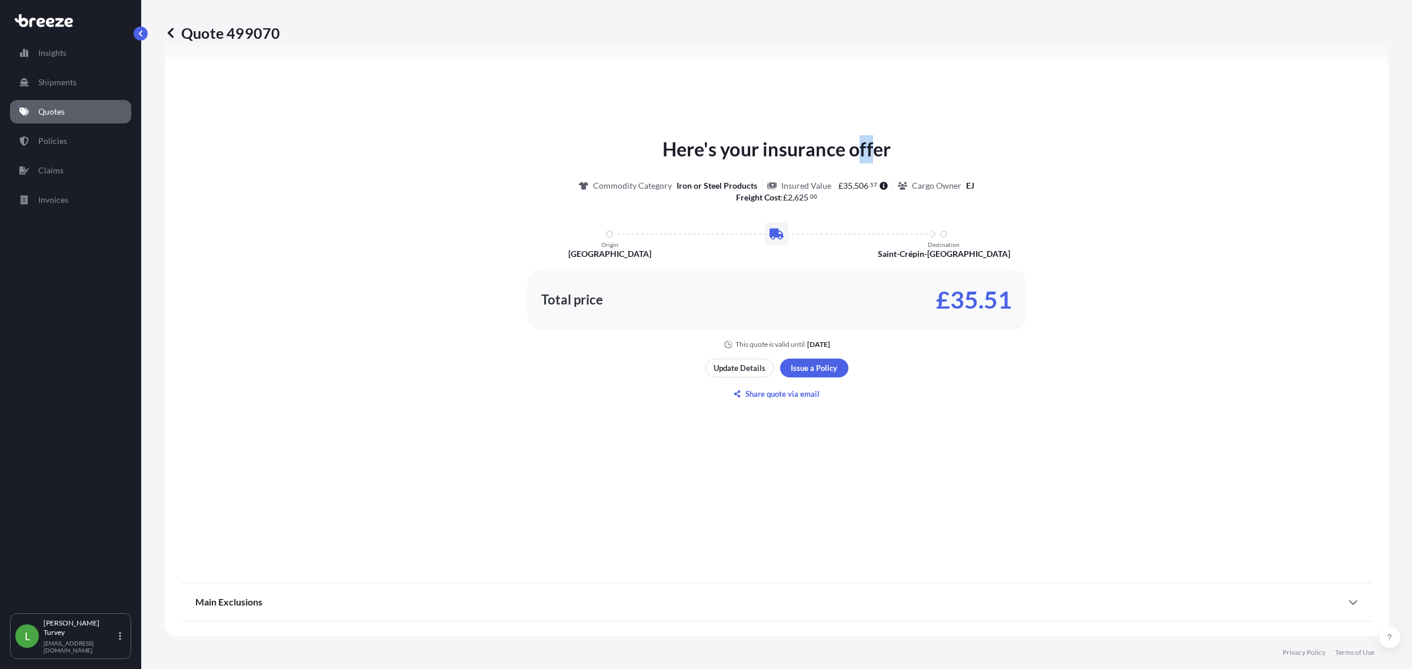
scroll to position [463, 0]
